Goal: Check status: Check status

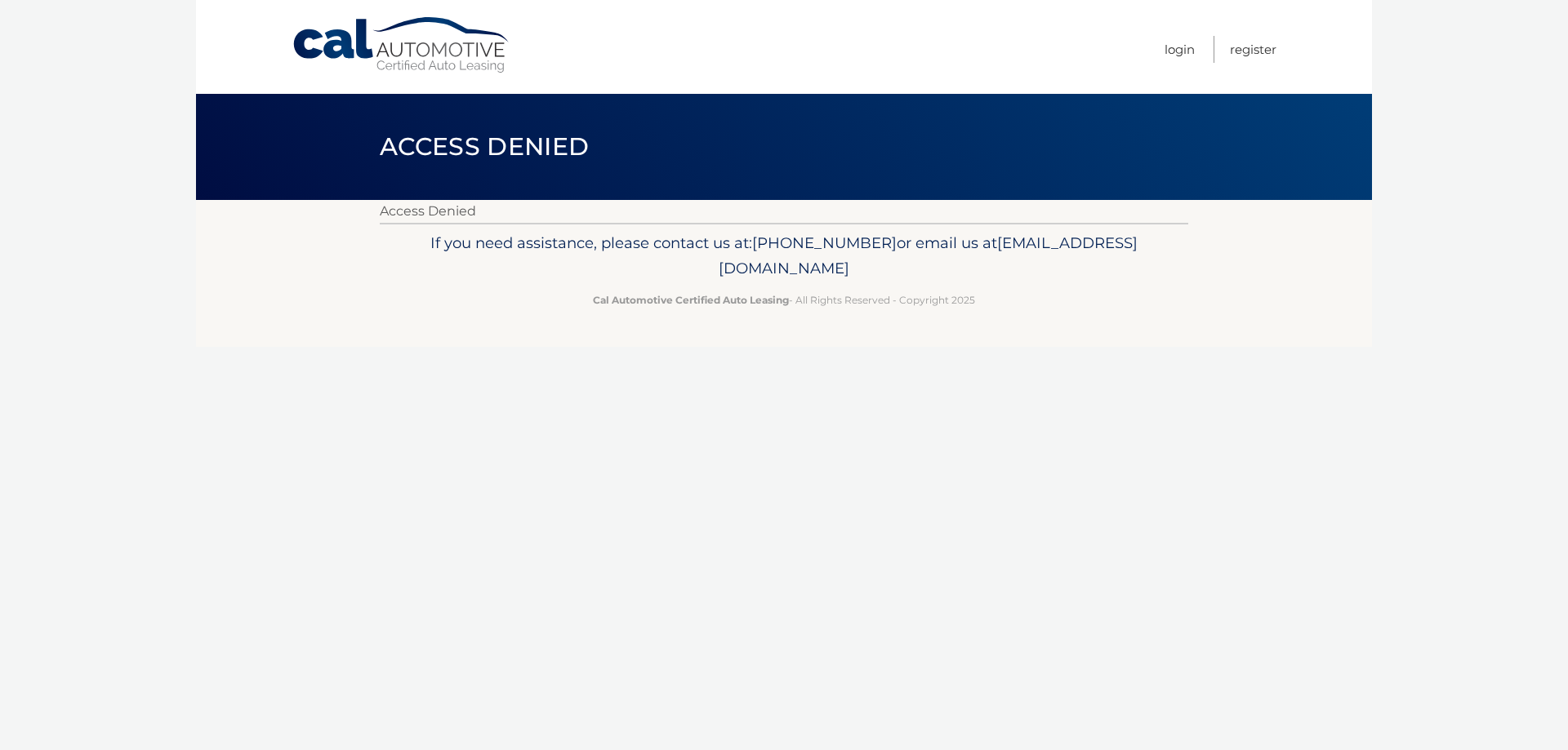
click at [1454, 228] on body "Cal Automotive Menu Login Register Access Denied" at bounding box center [784, 375] width 1568 height 750
click at [392, 63] on link "Cal Automotive" at bounding box center [402, 45] width 221 height 58
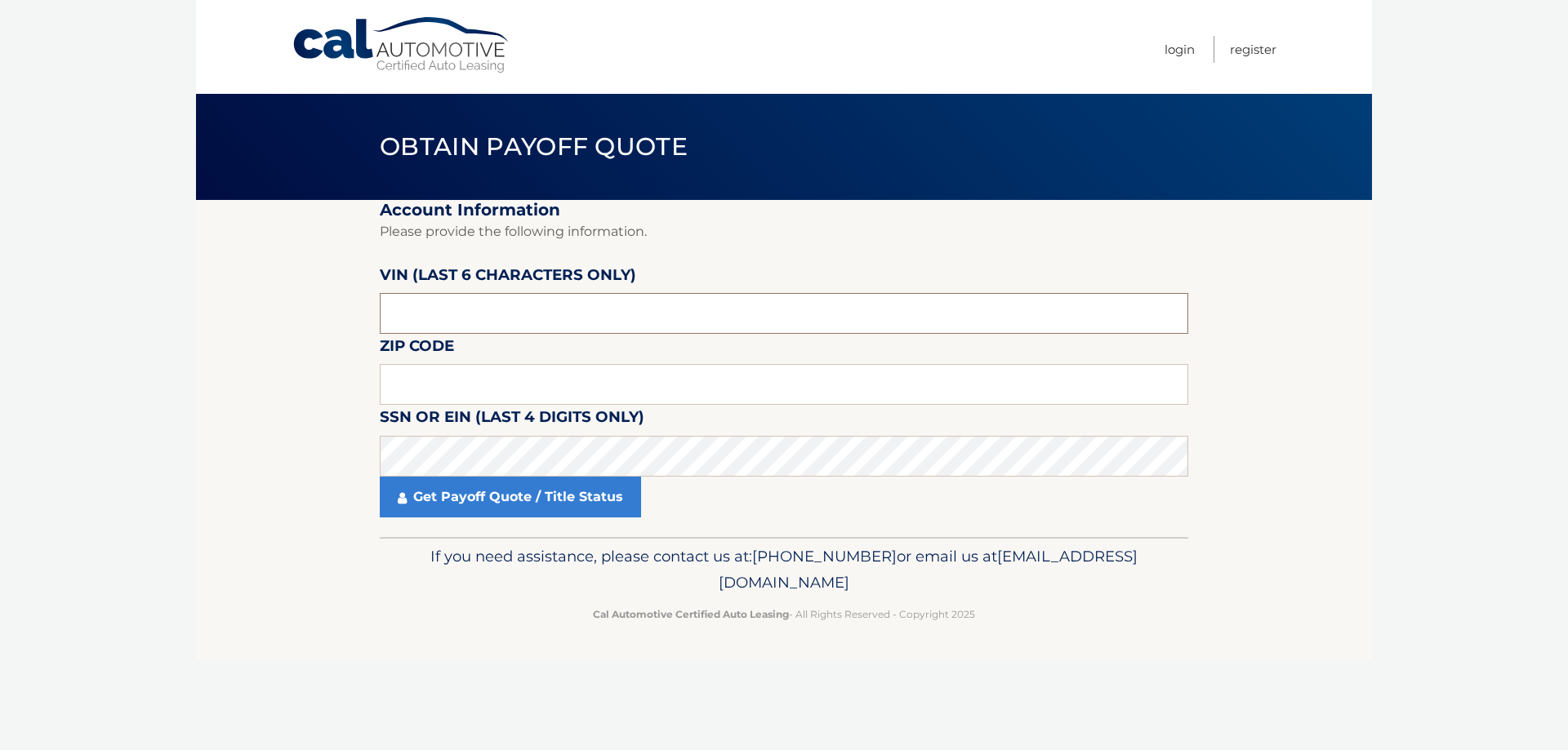
click at [610, 302] on input "text" at bounding box center [783, 313] width 808 height 41
type input "6*****"
type input "460135"
click at [512, 498] on link "Get Payoff Quote / Title Status" at bounding box center [510, 497] width 261 height 41
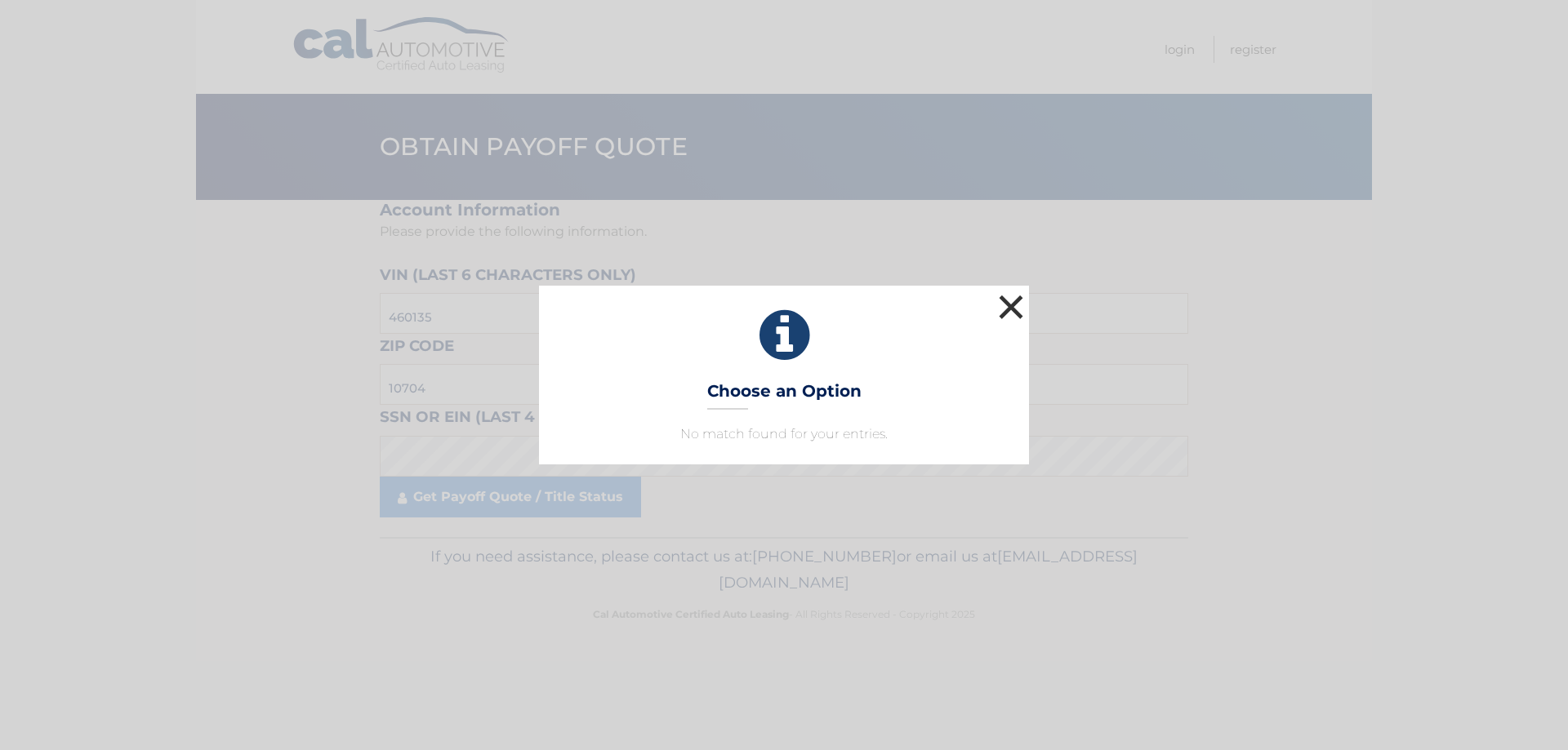
click at [1007, 312] on button "×" at bounding box center [1011, 307] width 33 height 33
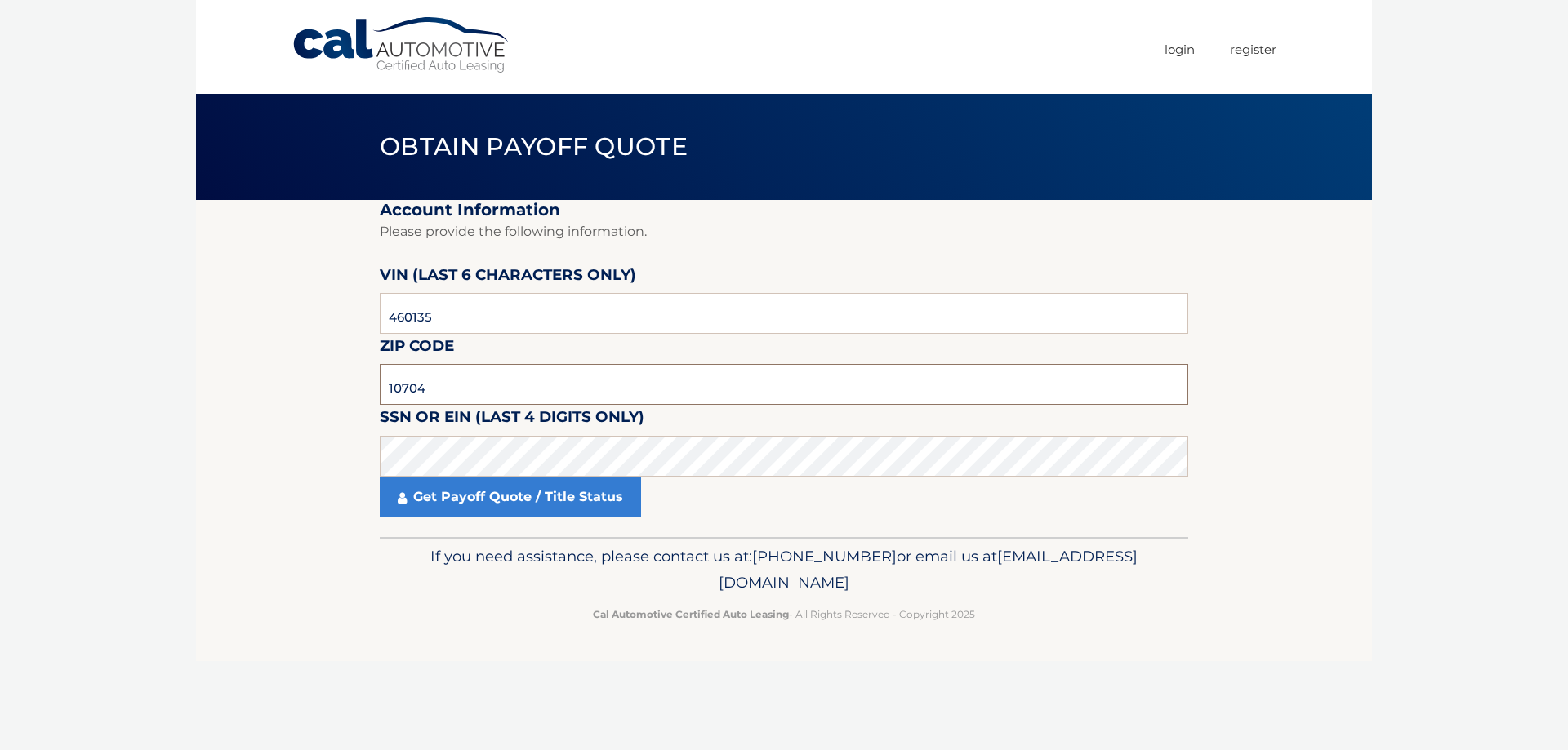
click at [570, 371] on input "10704" at bounding box center [783, 384] width 808 height 41
click at [571, 372] on input "10704" at bounding box center [783, 384] width 808 height 41
type input "10601"
click at [557, 482] on link "Get Payoff Quote / Title Status" at bounding box center [510, 497] width 261 height 41
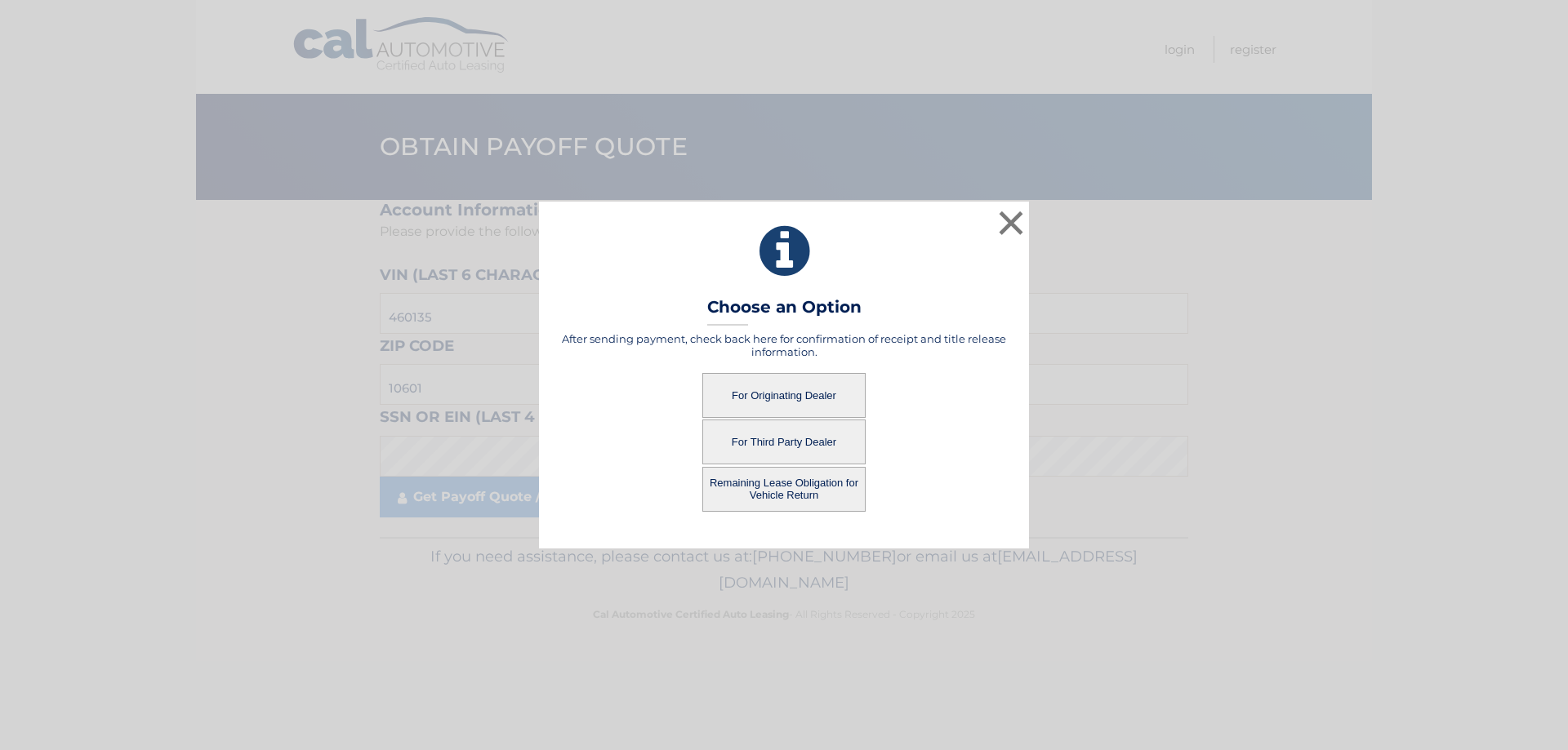
click at [776, 445] on button "For Third Party Dealer" at bounding box center [783, 442] width 163 height 45
click at [828, 446] on button "For Third Party Dealer" at bounding box center [783, 442] width 163 height 45
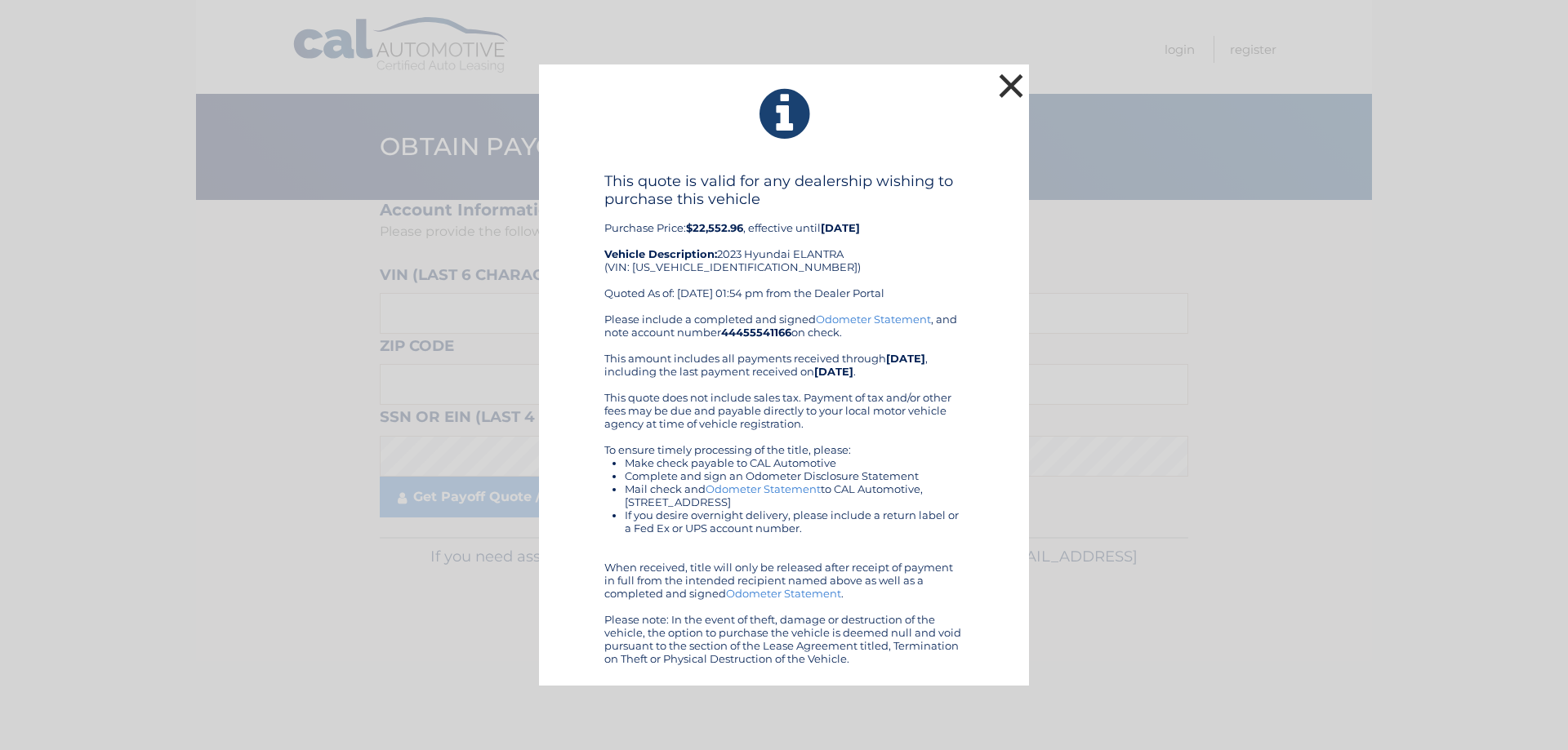
click at [1019, 91] on button "×" at bounding box center [1011, 85] width 33 height 33
